Goal: Transaction & Acquisition: Purchase product/service

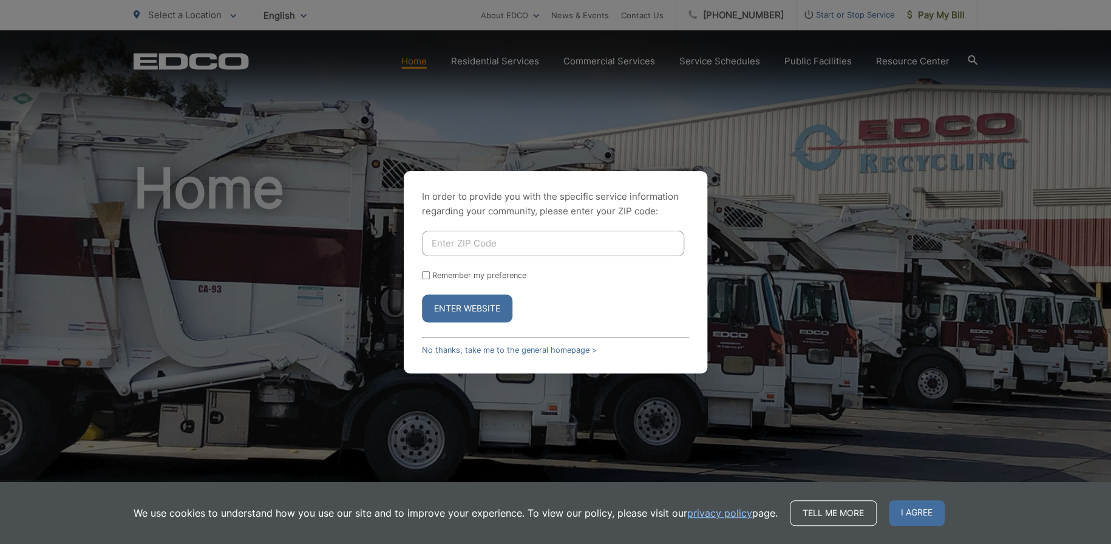
click at [775, 107] on div "In order to provide you with the specific service information regarding your co…" at bounding box center [555, 272] width 1111 height 544
click at [483, 352] on link "No thanks, take me to the general homepage >" at bounding box center [509, 349] width 175 height 9
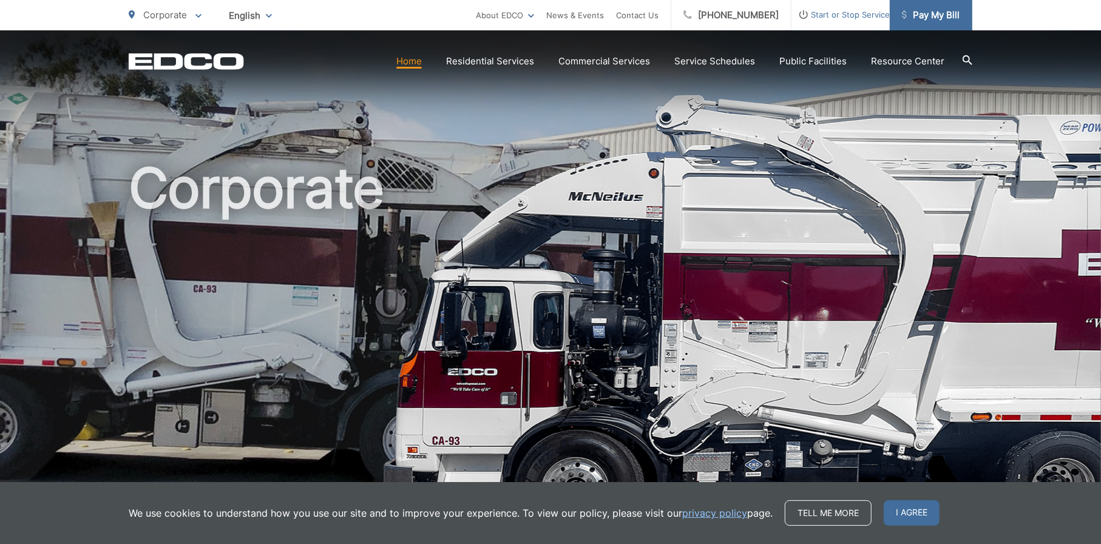
click at [940, 21] on span "Pay My Bill" at bounding box center [931, 15] width 58 height 15
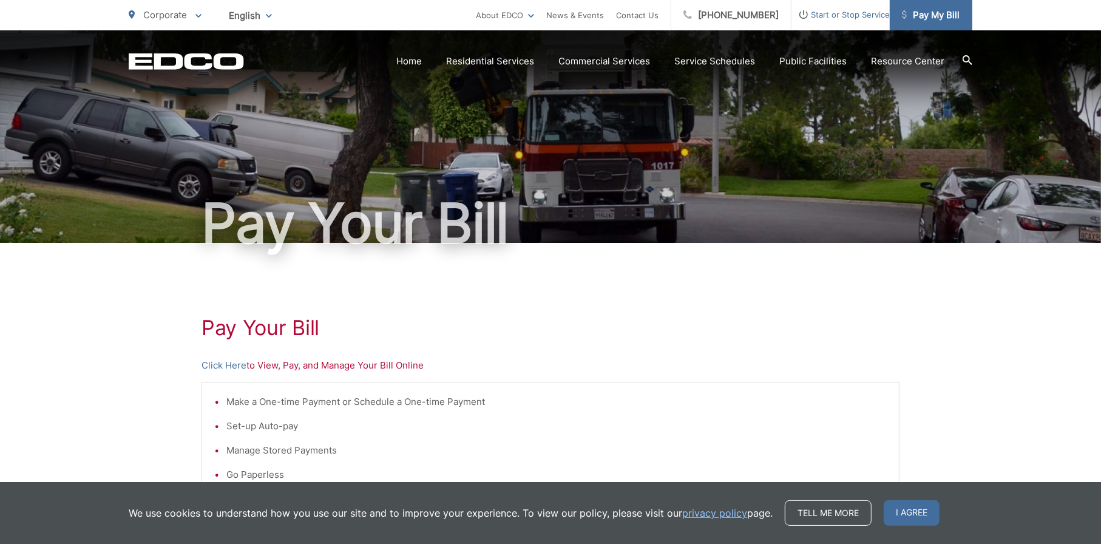
click at [961, 24] on link "Pay My Bill" at bounding box center [931, 15] width 83 height 30
click at [951, 15] on span "Pay My Bill" at bounding box center [931, 15] width 58 height 15
click at [930, 25] on link "Pay My Bill" at bounding box center [931, 15] width 83 height 30
click at [511, 18] on link "About EDCO" at bounding box center [505, 15] width 58 height 15
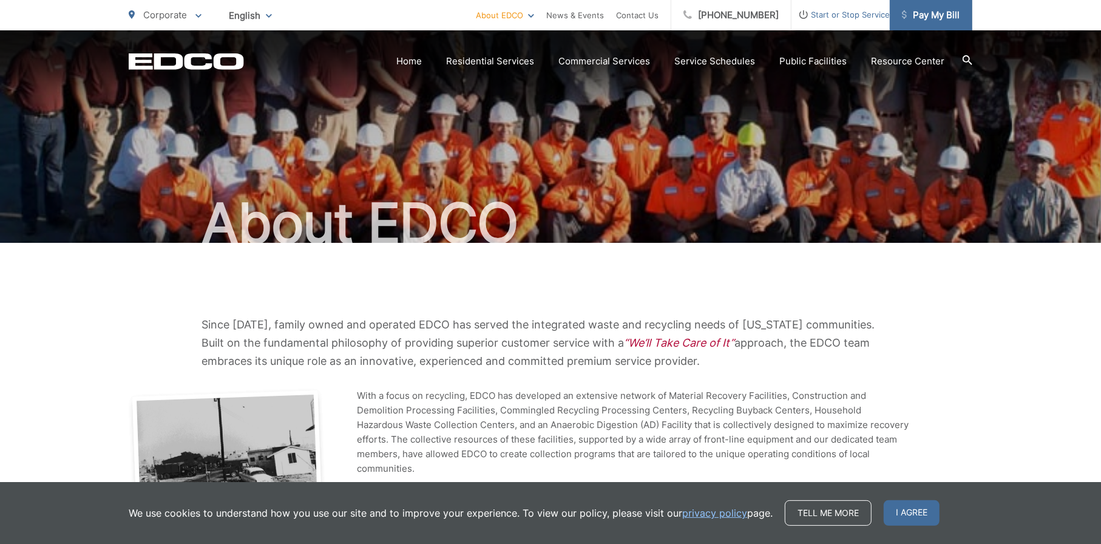
click at [938, 30] on link "Pay My Bill" at bounding box center [931, 15] width 83 height 30
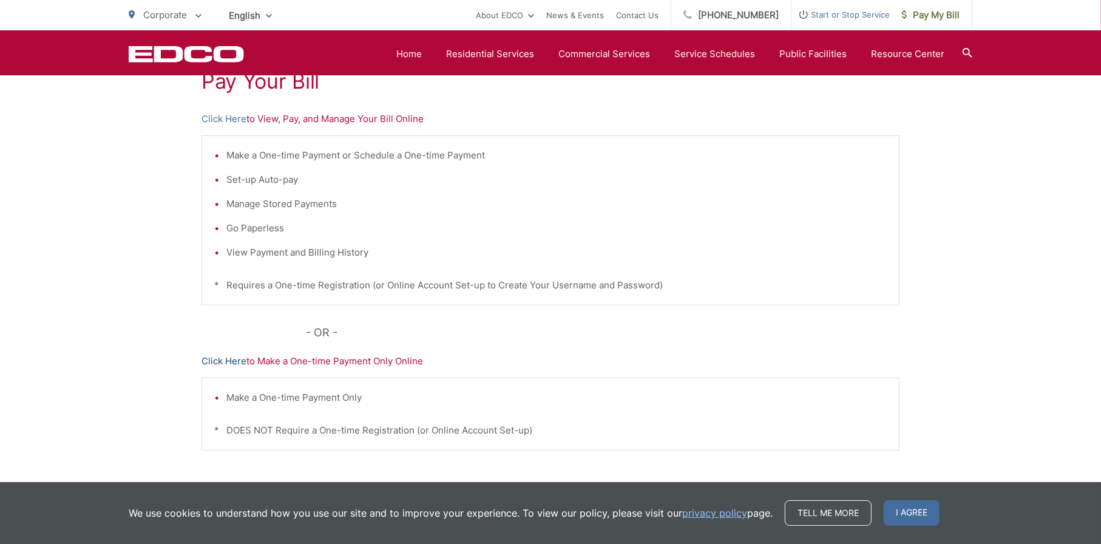
scroll to position [121, 0]
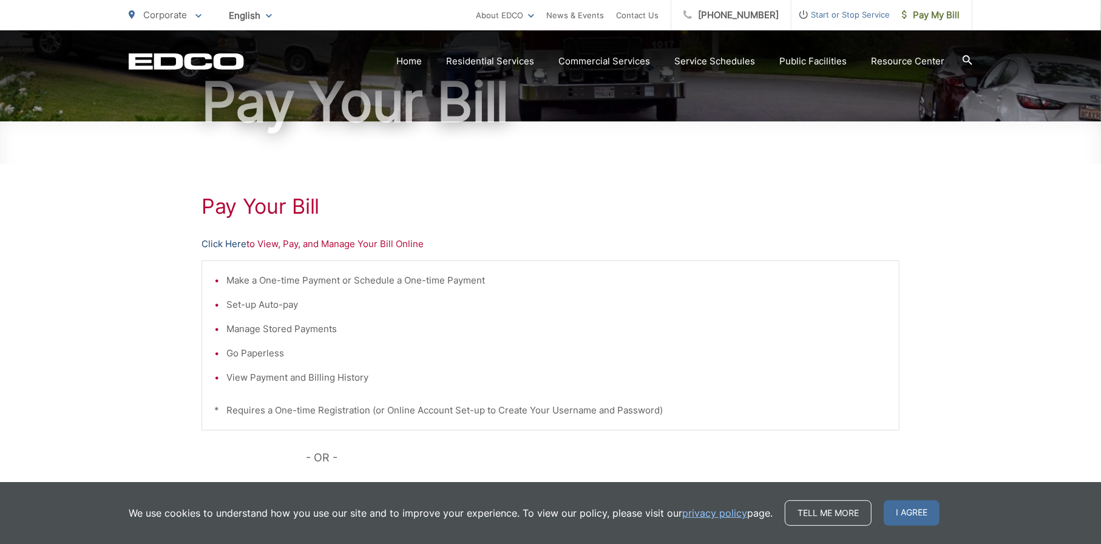
click at [235, 240] on link "Click Here" at bounding box center [223, 244] width 45 height 15
